Goal: Find specific page/section

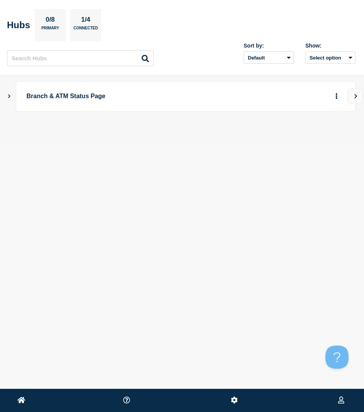
click at [8, 93] on main "Branch & ATM Status Page" at bounding box center [182, 109] width 364 height 68
click at [7, 96] on icon "Show Connected Hubs" at bounding box center [9, 96] width 5 height 4
click at [323, 133] on icon "button" at bounding box center [324, 134] width 6 height 5
